Goal: Task Accomplishment & Management: Manage account settings

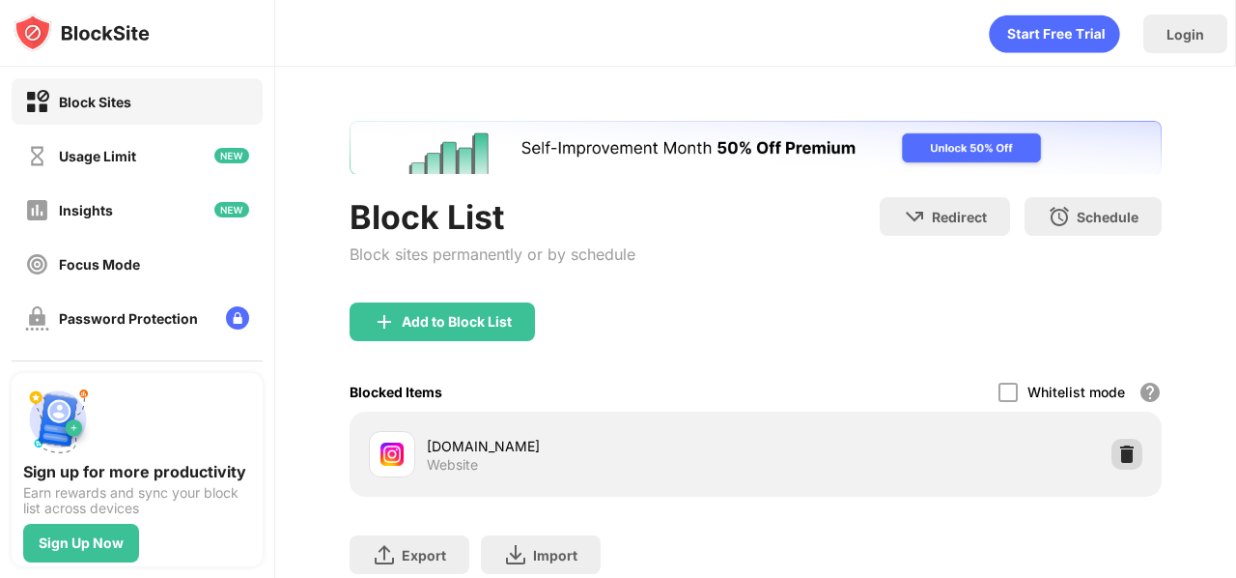
click at [1117, 451] on img at bounding box center [1126, 453] width 19 height 19
